Goal: Navigation & Orientation: Find specific page/section

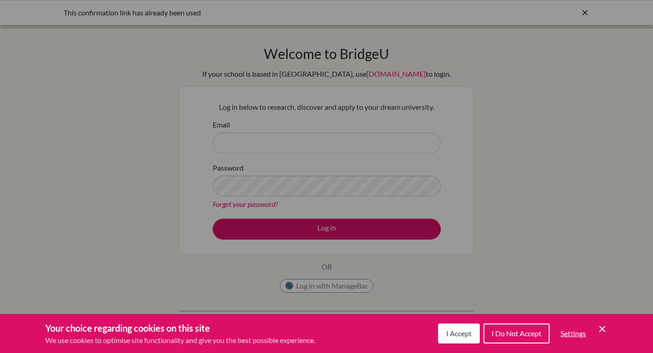
click at [466, 331] on span "I Accept" at bounding box center [458, 333] width 25 height 9
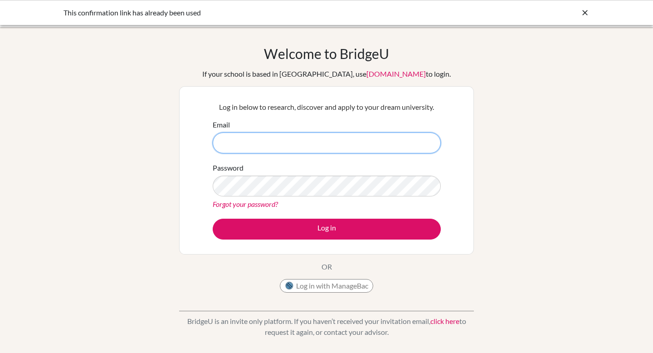
click at [354, 141] on input "Email" at bounding box center [327, 142] width 228 height 21
type input "sophia.fung@hanacademy.edu.hk"
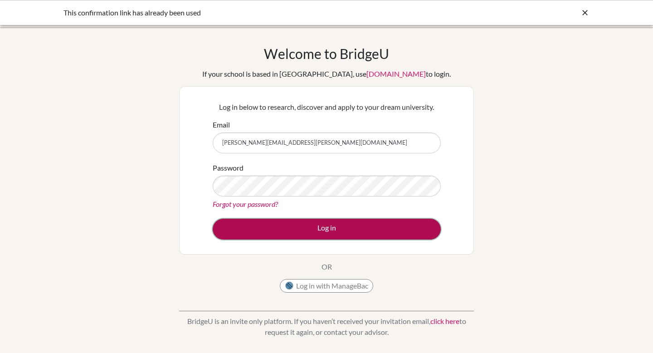
click at [364, 232] on button "Log in" at bounding box center [327, 229] width 228 height 21
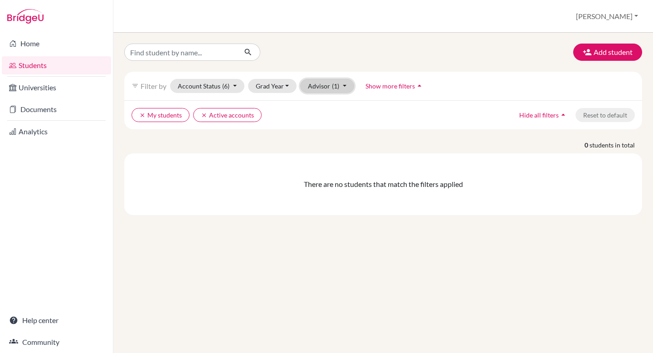
click at [316, 90] on button "Advisor (1)" at bounding box center [327, 86] width 54 height 14
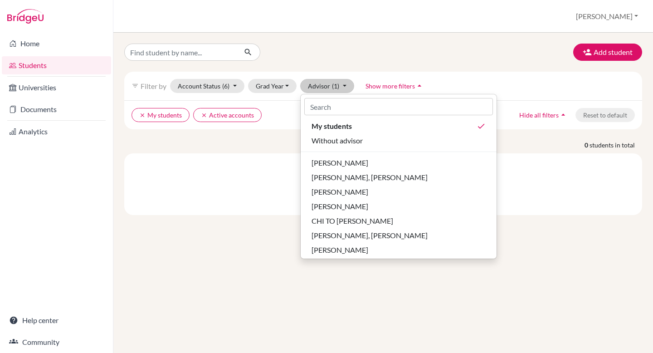
click at [332, 51] on div "Add student" at bounding box center [382, 52] width 531 height 17
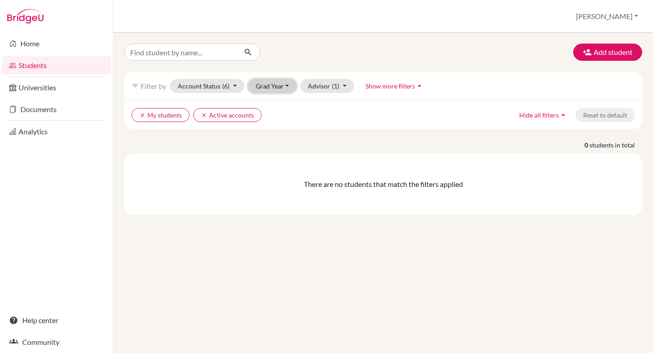
click at [282, 84] on button "Grad Year" at bounding box center [272, 86] width 49 height 14
click at [297, 59] on div "Add student" at bounding box center [382, 52] width 531 height 17
click at [238, 83] on button "Account Status (6)" at bounding box center [207, 86] width 74 height 14
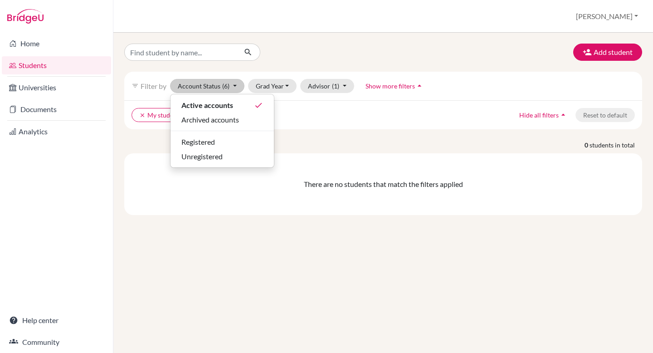
click at [298, 49] on div "Add student" at bounding box center [382, 52] width 531 height 17
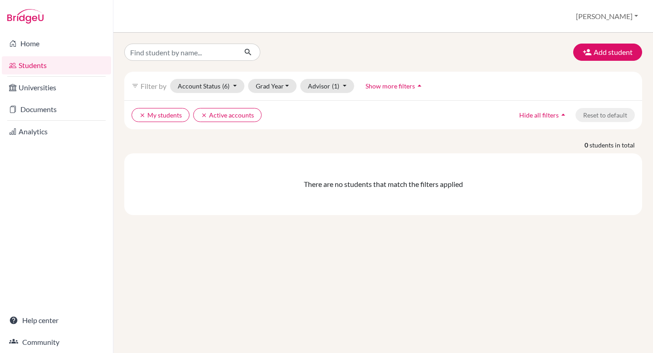
click at [78, 97] on li "Universities" at bounding box center [56, 88] width 113 height 22
click at [78, 92] on link "Universities" at bounding box center [56, 87] width 109 height 18
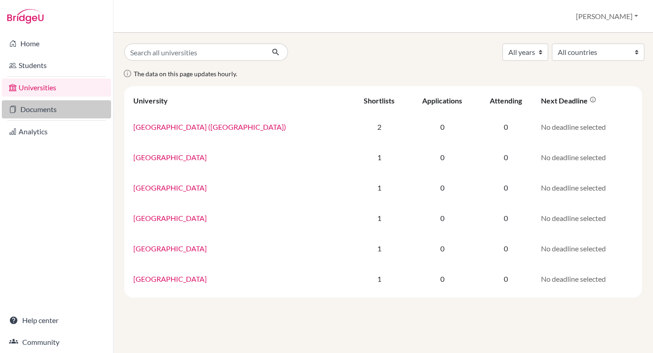
click at [72, 116] on link "Documents" at bounding box center [56, 109] width 109 height 18
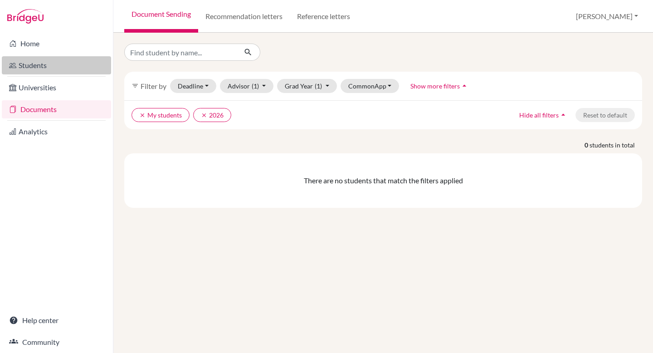
click at [69, 72] on link "Students" at bounding box center [56, 65] width 109 height 18
